Goal: Task Accomplishment & Management: Manage account settings

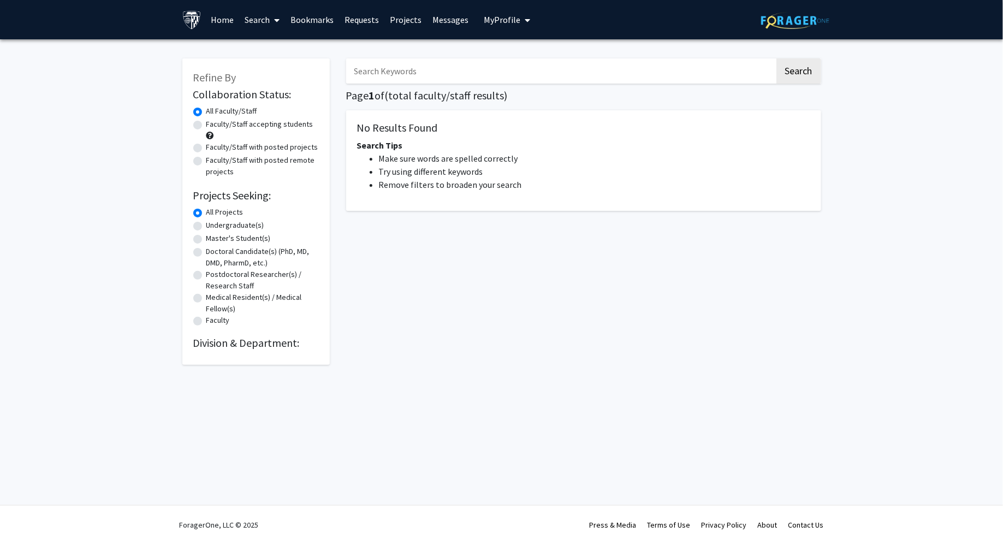
click at [319, 27] on link "Bookmarks" at bounding box center [312, 20] width 54 height 38
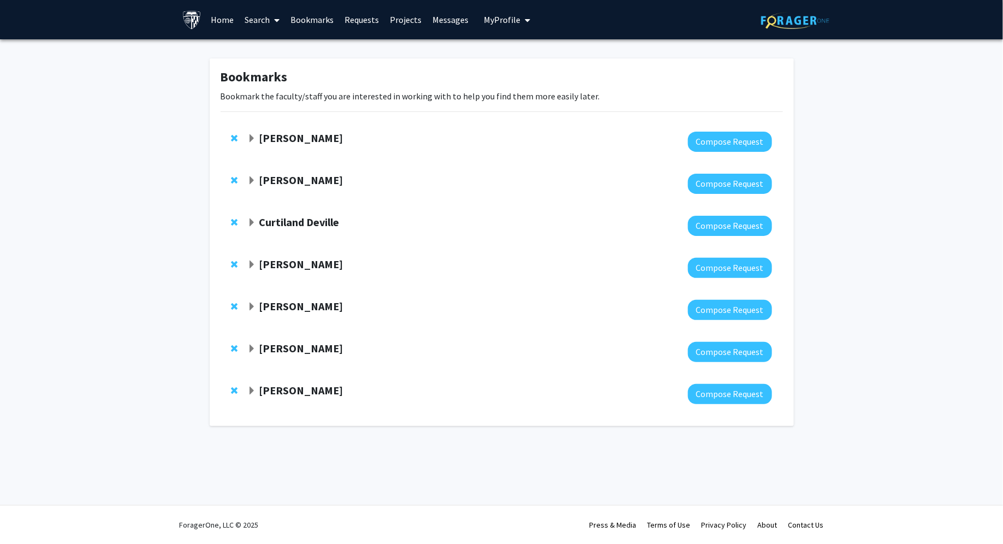
click at [248, 392] on span "Expand Victoria Paone Bookmark" at bounding box center [251, 390] width 9 height 9
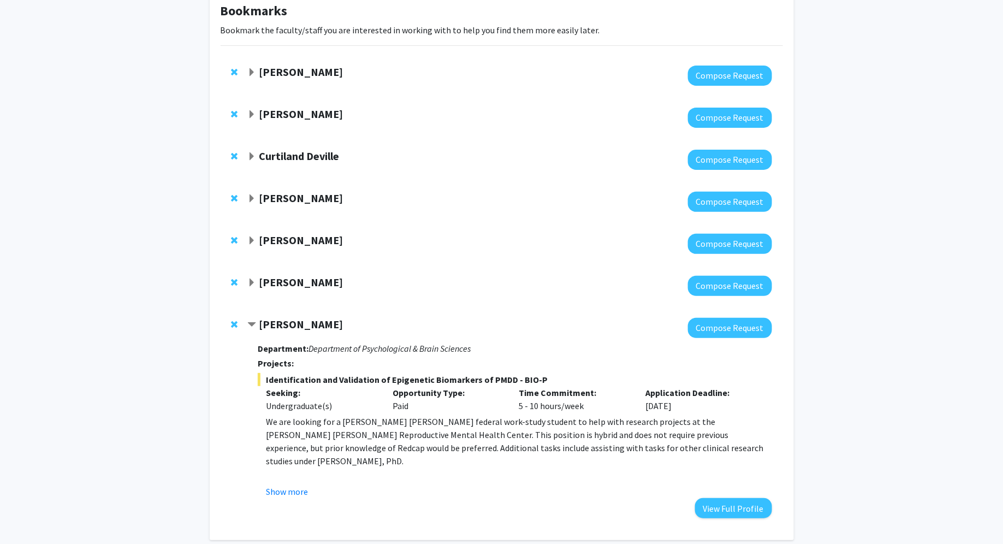
scroll to position [119, 0]
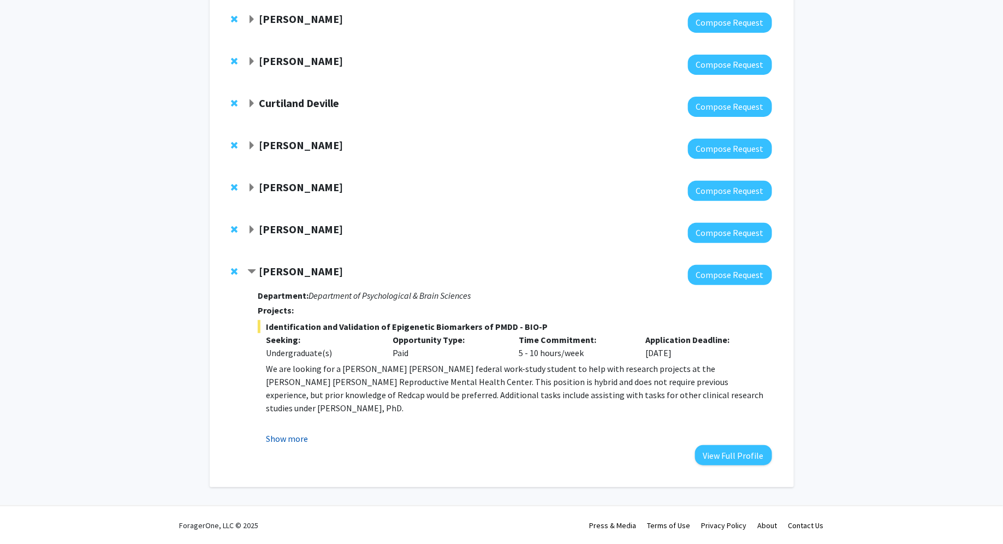
click at [302, 434] on button "Show more" at bounding box center [287, 438] width 42 height 13
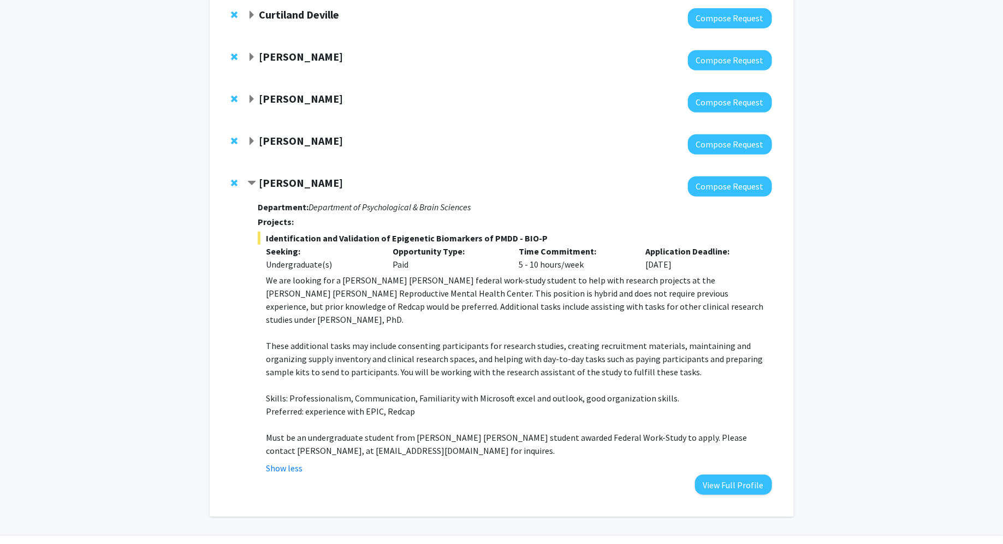
scroll to position [224, 0]
